Goal: Feedback & Contribution: Contribute content

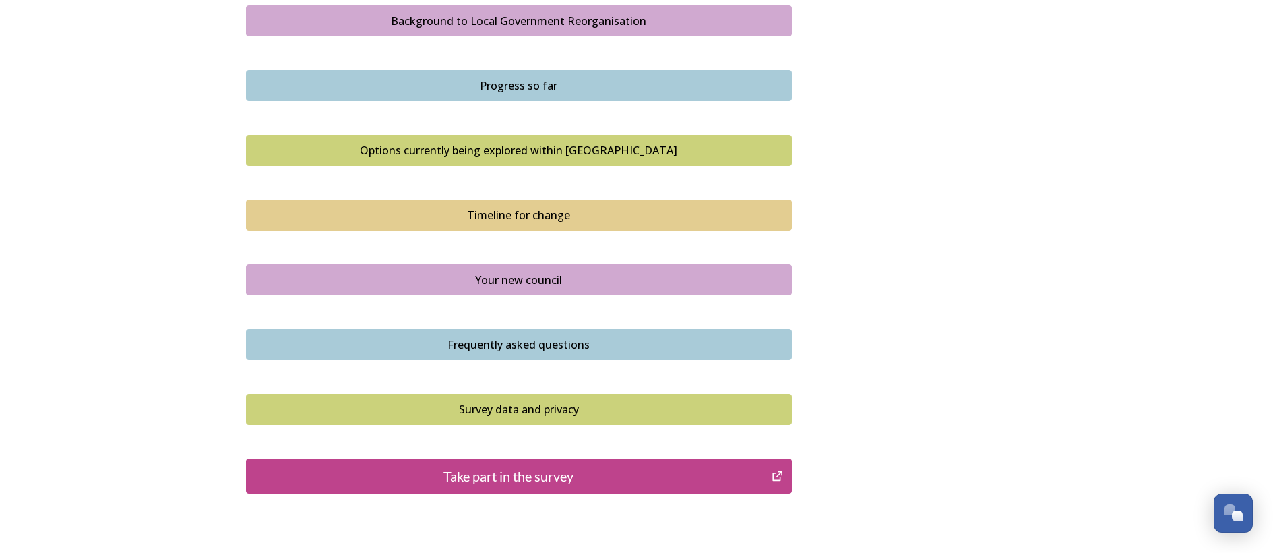
scroll to position [876, 0]
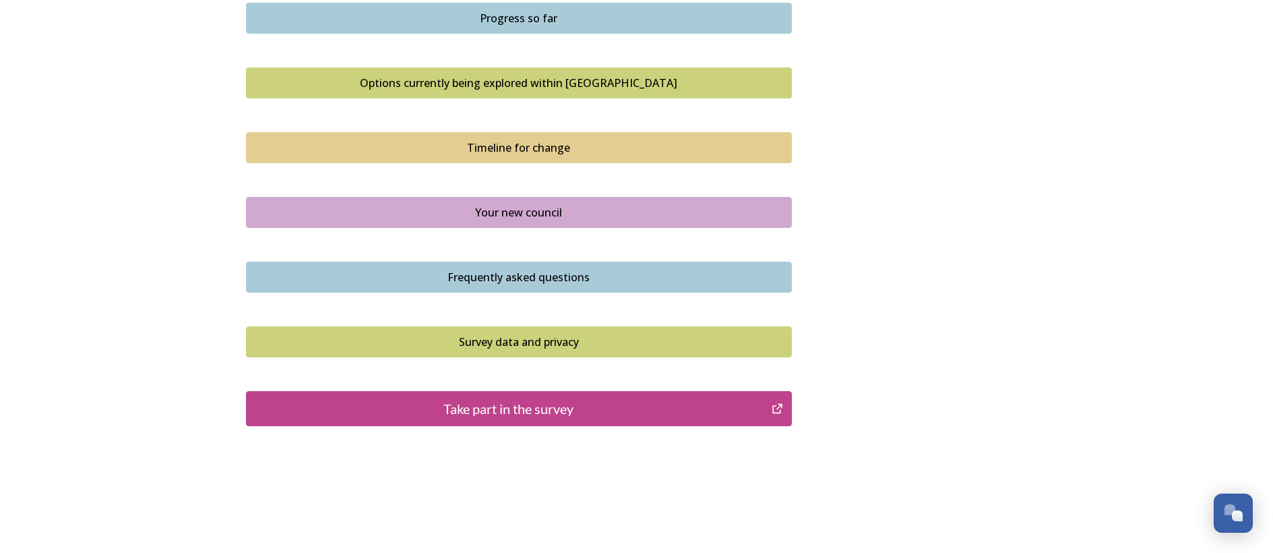
click at [496, 400] on div "Take part in the survey" at bounding box center [508, 408] width 511 height 20
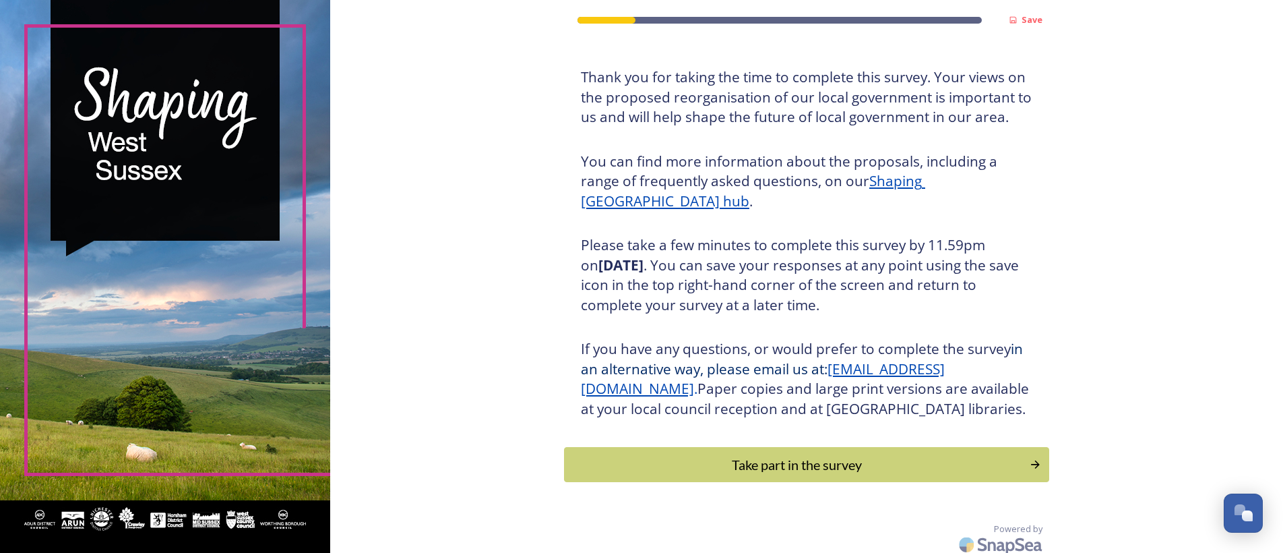
scroll to position [95, 0]
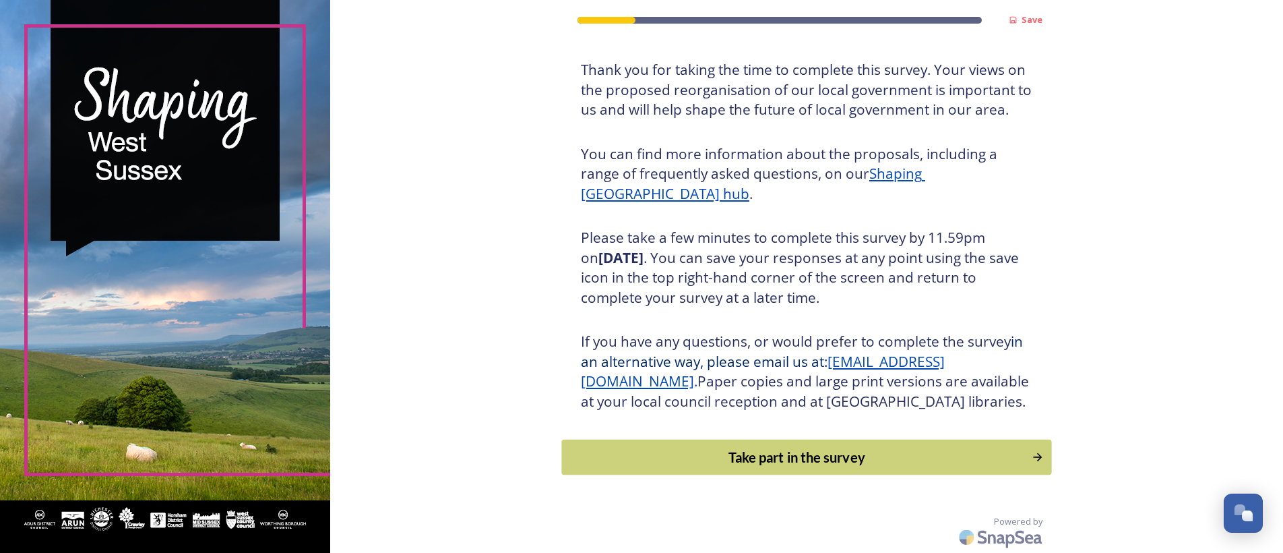
click at [788, 456] on div "Take part in the survey" at bounding box center [797, 457] width 456 height 20
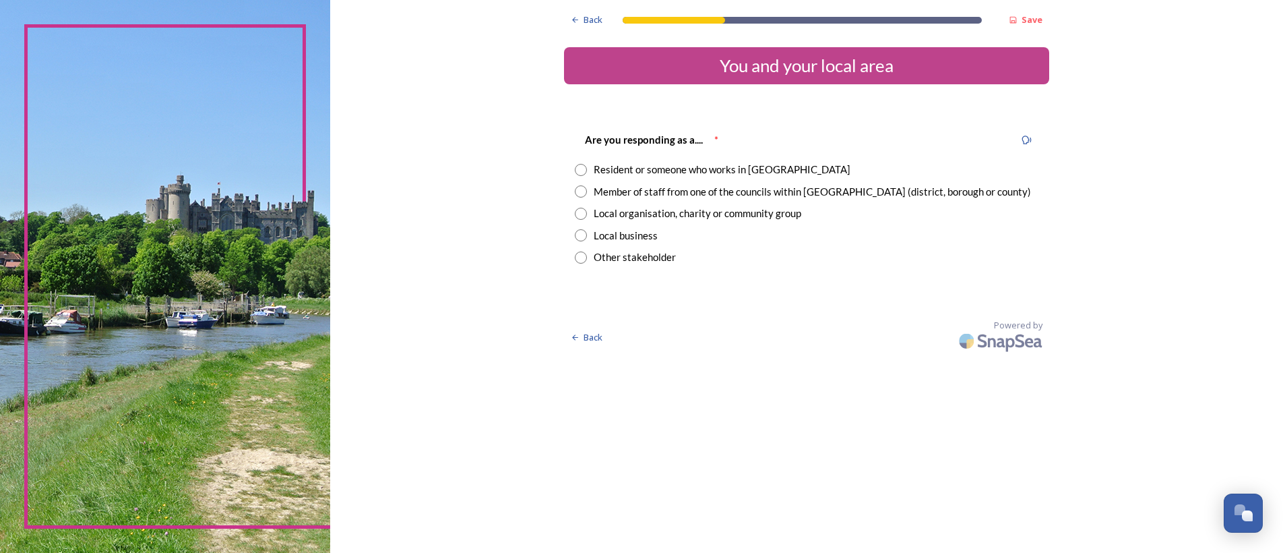
click at [590, 166] on div "Resident or someone who works in West Sussex" at bounding box center [807, 169] width 464 height 15
radio input "true"
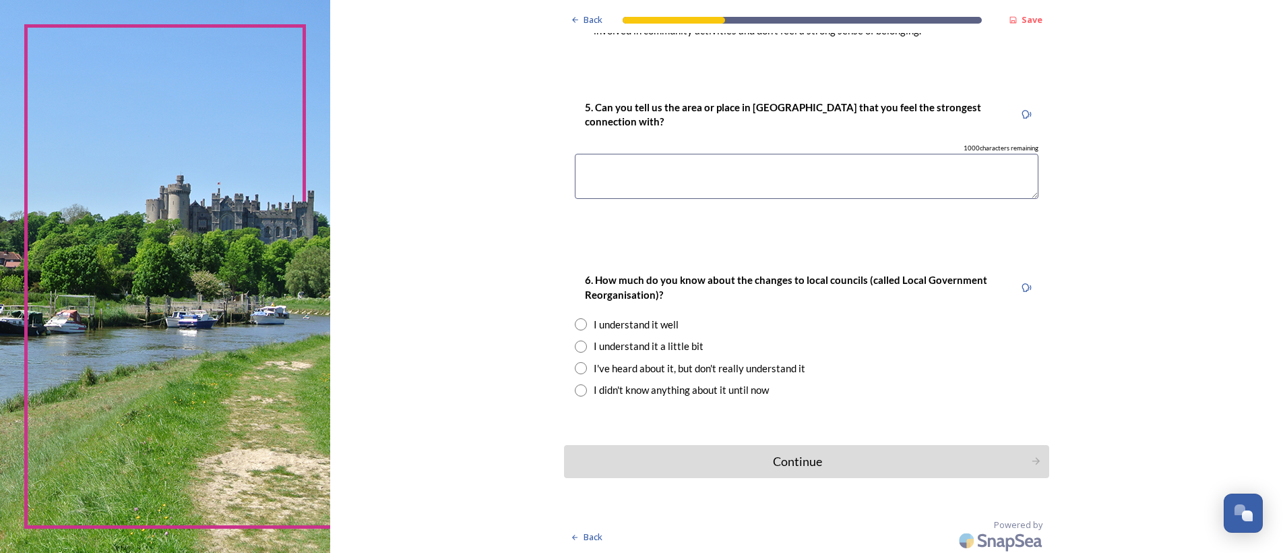
scroll to position [1034, 0]
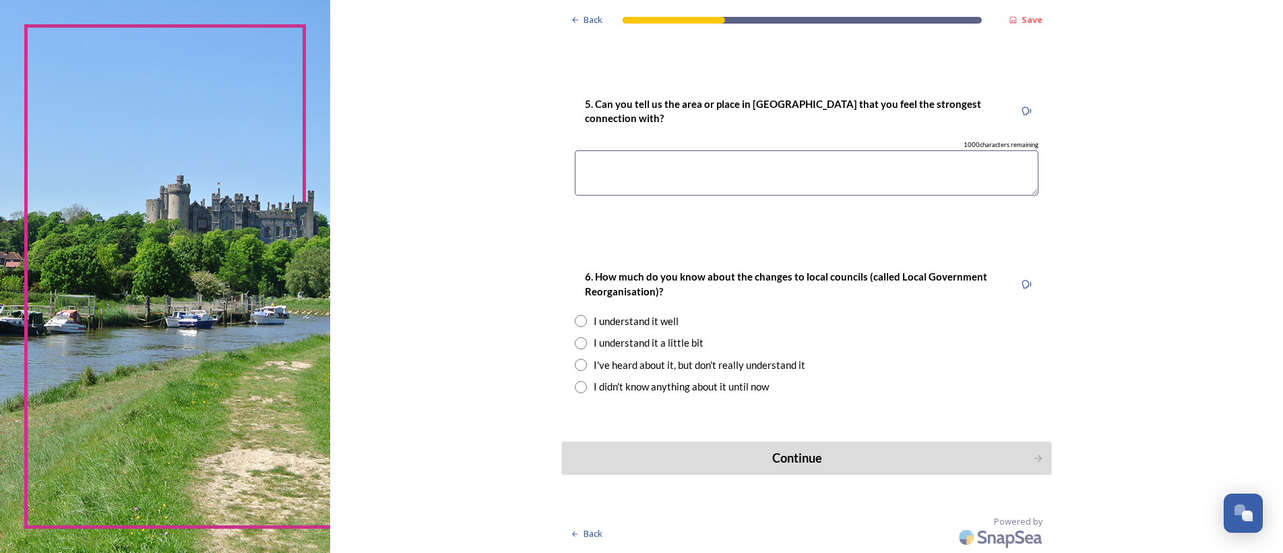
click at [776, 451] on div "Continue" at bounding box center [797, 458] width 456 height 18
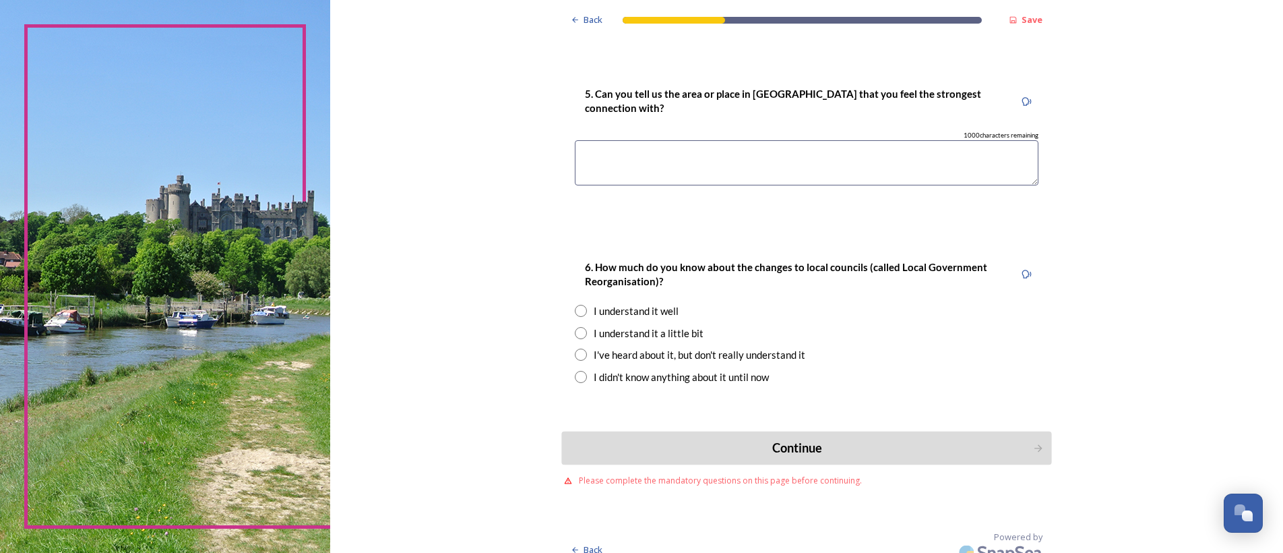
scroll to position [1060, 0]
click at [792, 437] on div "Continue" at bounding box center [797, 446] width 456 height 18
click at [786, 437] on div "Continue" at bounding box center [797, 446] width 456 height 18
click at [784, 437] on div "Continue" at bounding box center [797, 446] width 456 height 18
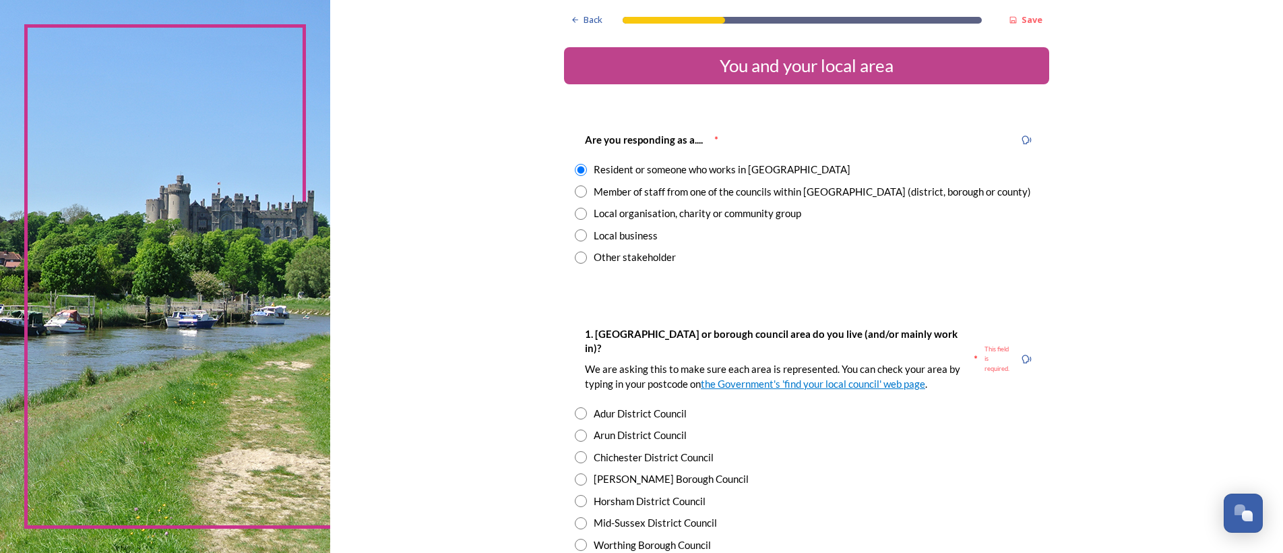
scroll to position [0, 0]
